Goal: Task Accomplishment & Management: Manage account settings

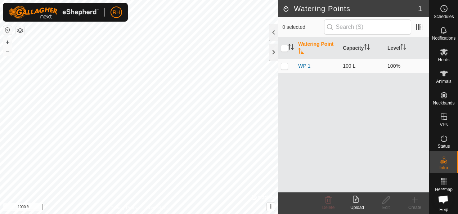
click at [287, 64] on p-checkbox at bounding box center [284, 66] width 7 height 6
checkbox input "true"
click at [287, 64] on p-checkbox at bounding box center [284, 66] width 7 height 6
checkbox input "false"
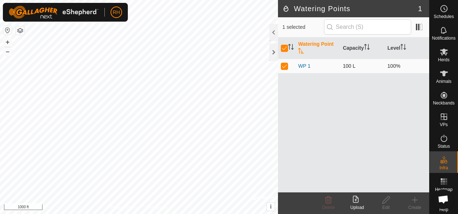
checkbox input "false"
click at [282, 66] on p-checkbox at bounding box center [284, 66] width 7 height 6
checkbox input "true"
click at [287, 63] on p-checkbox at bounding box center [284, 66] width 7 height 6
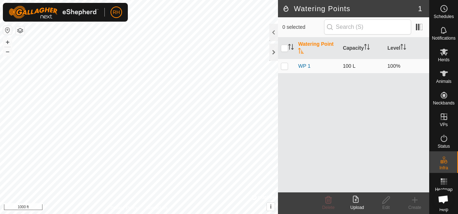
checkbox input "false"
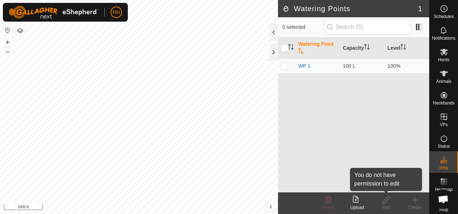
click at [384, 202] on icon at bounding box center [385, 199] width 7 height 7
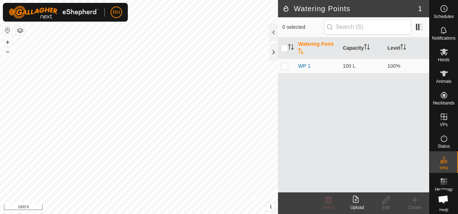
click at [417, 208] on div "Create" at bounding box center [414, 207] width 29 height 6
click at [441, 59] on span "Herds" at bounding box center [444, 60] width 12 height 4
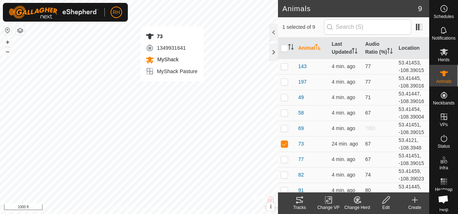
checkbox input "false"
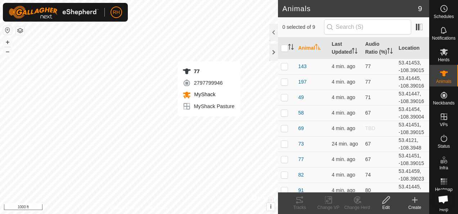
checkbox input "true"
